Goal: Navigation & Orientation: Find specific page/section

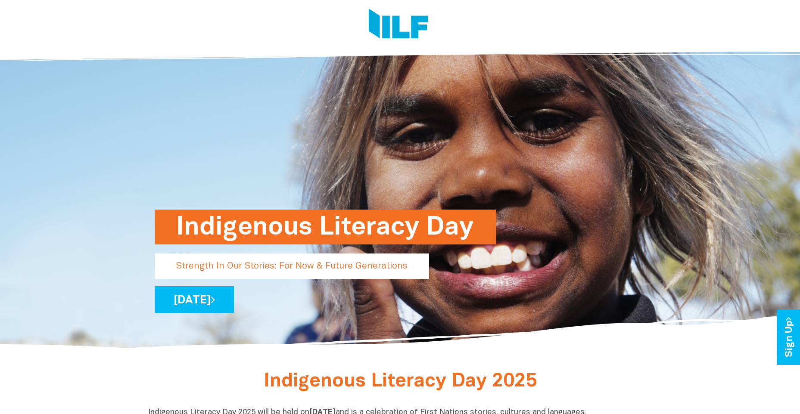
click at [714, 28] on div at bounding box center [400, 26] width 800 height 52
click at [234, 299] on link "[DATE]" at bounding box center [194, 299] width 79 height 27
click at [363, 264] on p "Strength In Our Stories: For Now & Future Generations" at bounding box center [292, 266] width 274 height 25
click at [337, 233] on h1 "Indigenous Literacy Day" at bounding box center [325, 227] width 298 height 35
click at [391, 20] on img at bounding box center [398, 25] width 59 height 32
